Goal: Feedback & Contribution: Submit feedback/report problem

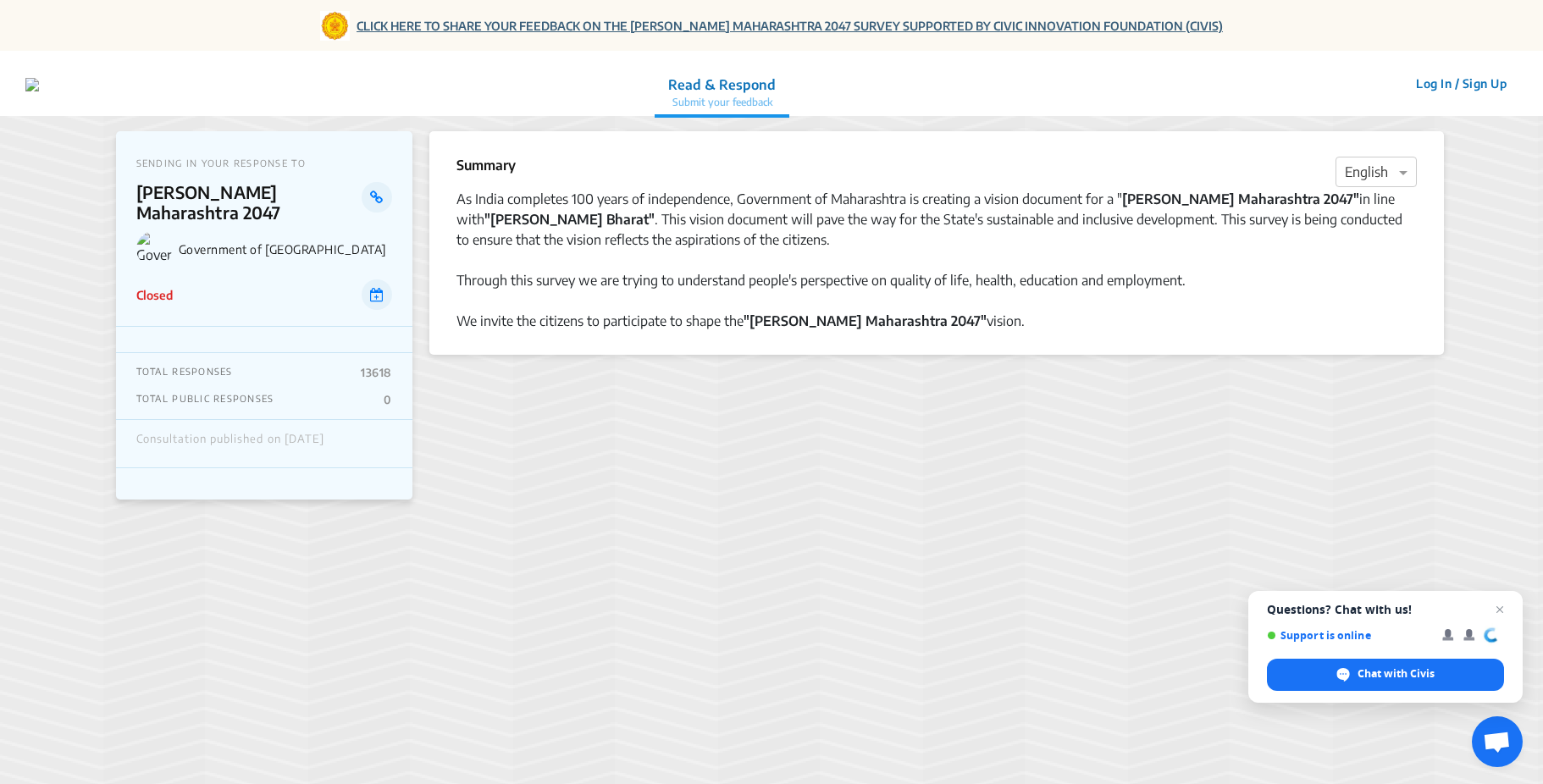
click at [441, 28] on link "CLICK HERE TO SHARE YOUR FEEDBACK ON THE [PERSON_NAME] MAHARASHTRA 2047 SURVEY …" at bounding box center [790, 26] width 867 height 18
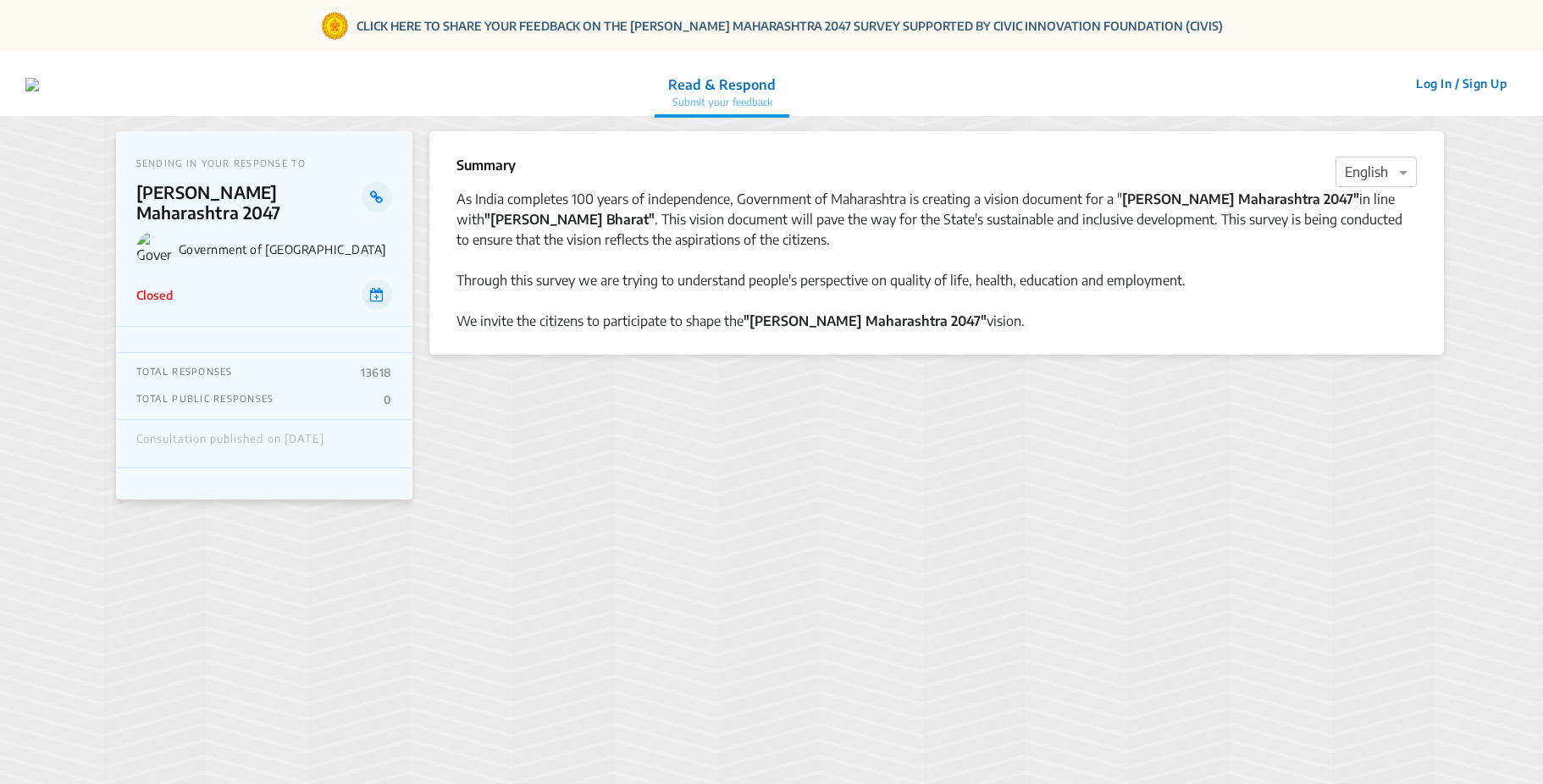
click at [1445, 83] on button "Log In / Sign Up" at bounding box center [1461, 83] width 112 height 27
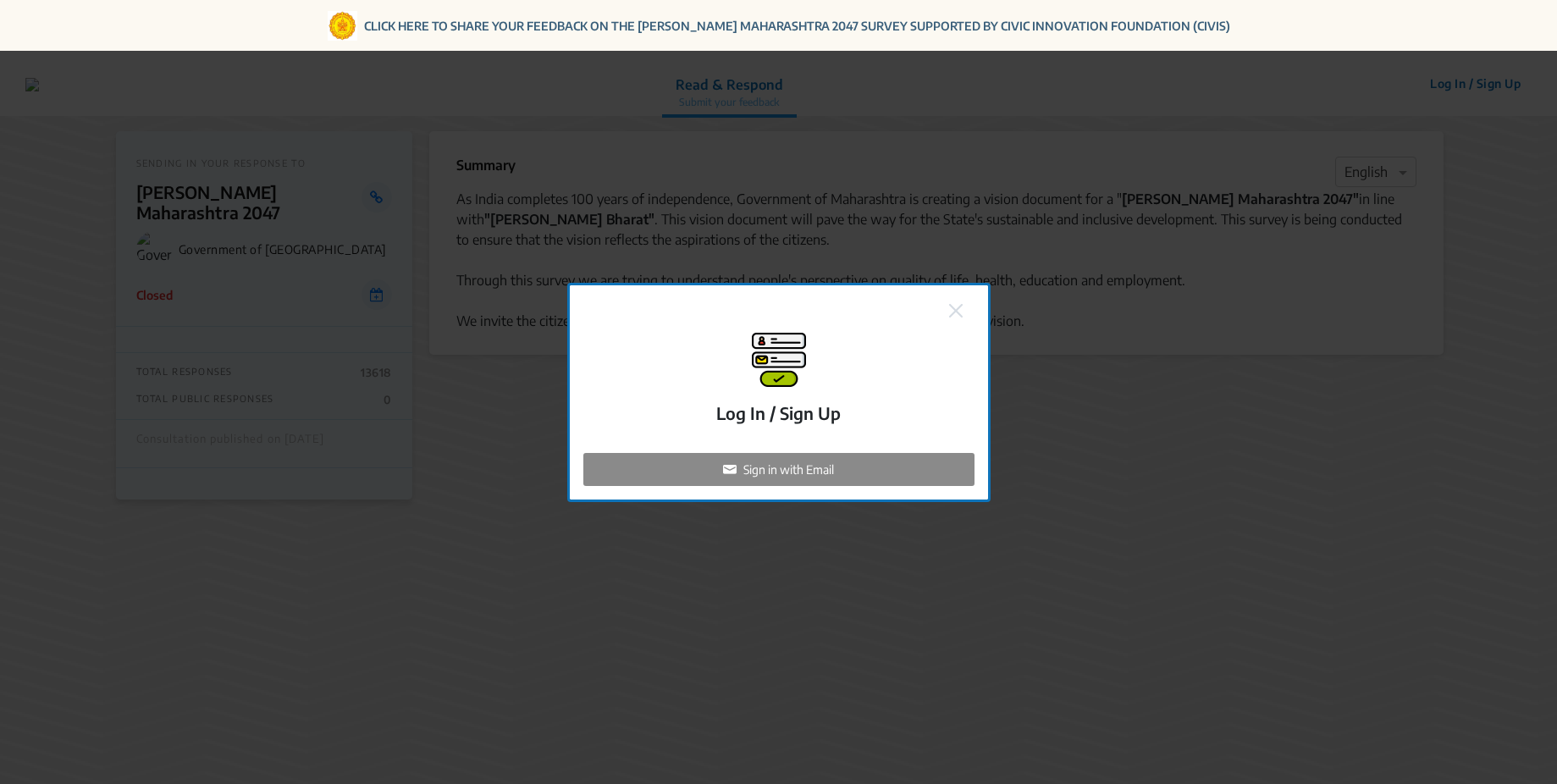
click at [959, 303] on button at bounding box center [956, 310] width 24 height 22
click at [953, 311] on img at bounding box center [955, 310] width 13 height 13
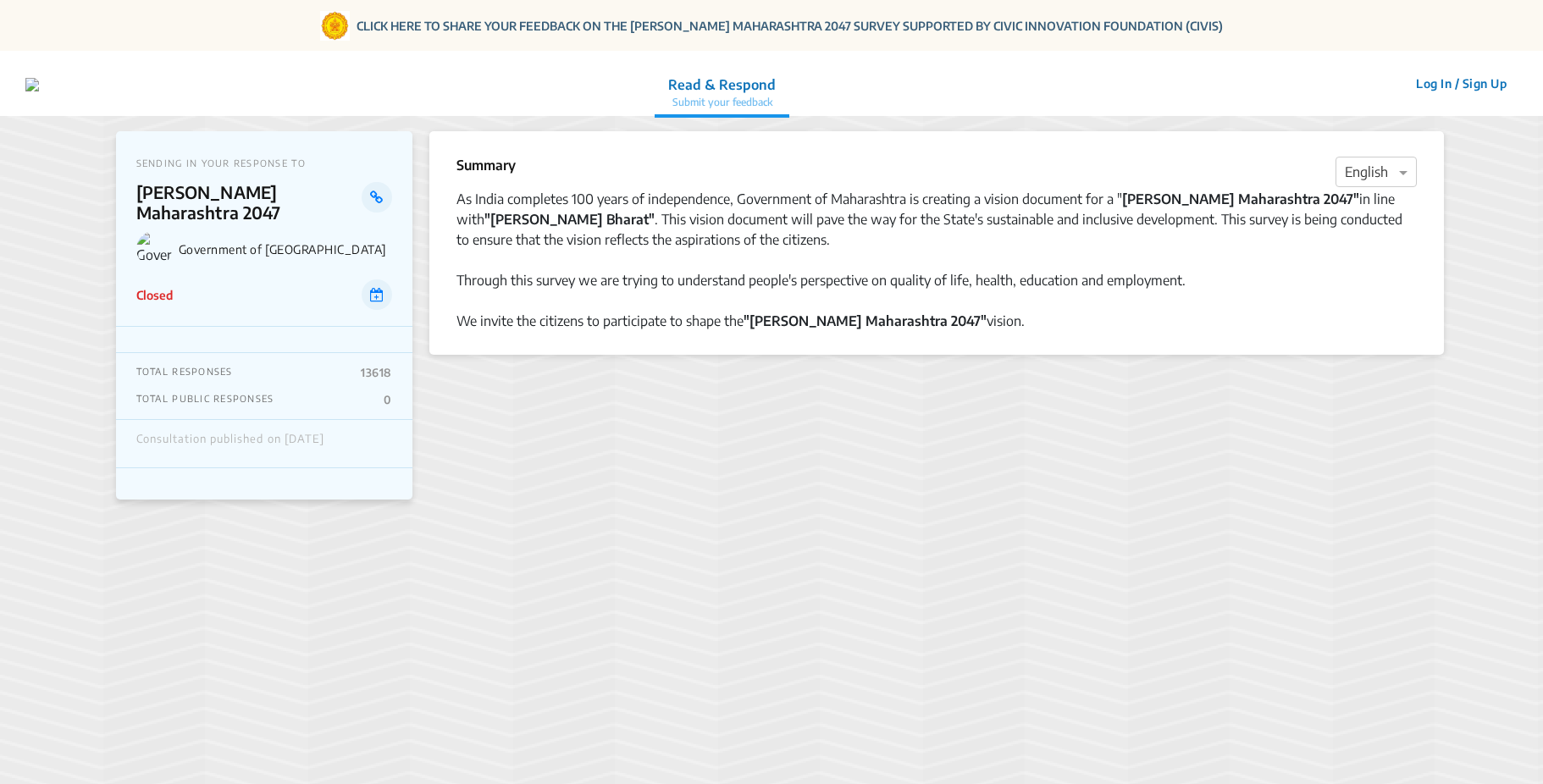
click at [1484, 84] on button "Log In / Sign Up" at bounding box center [1461, 83] width 112 height 27
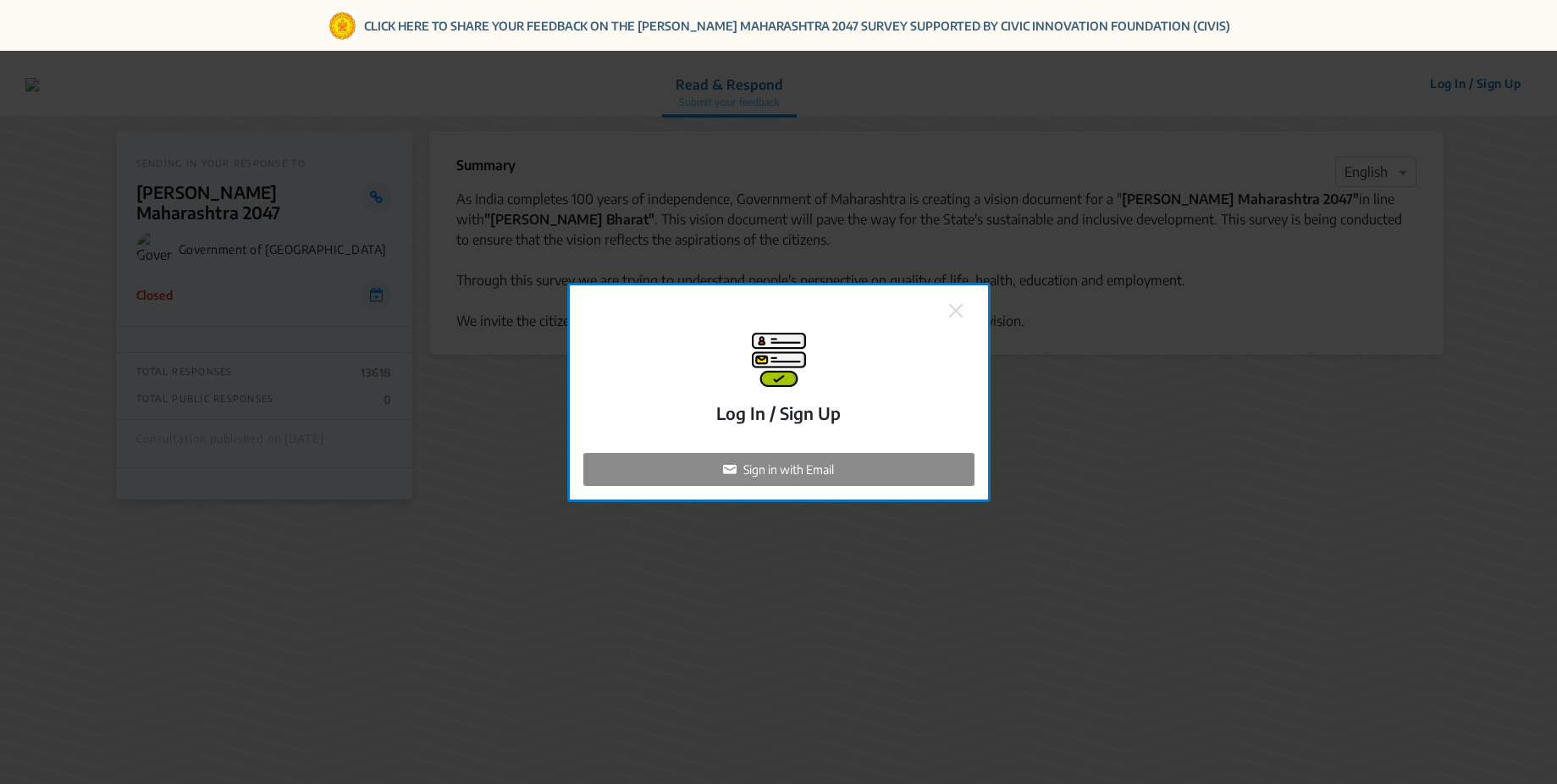
click at [958, 311] on img at bounding box center [955, 310] width 13 height 13
